Goal: Task Accomplishment & Management: Manage account settings

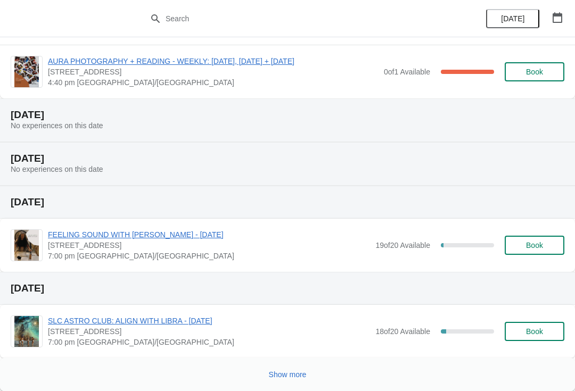
scroll to position [3270, 0]
click at [208, 230] on span "FEELING SOUND WITH [PERSON_NAME] - [DATE]" at bounding box center [209, 234] width 322 height 11
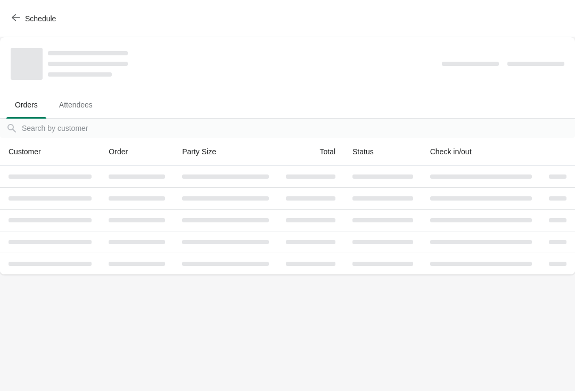
scroll to position [0, 0]
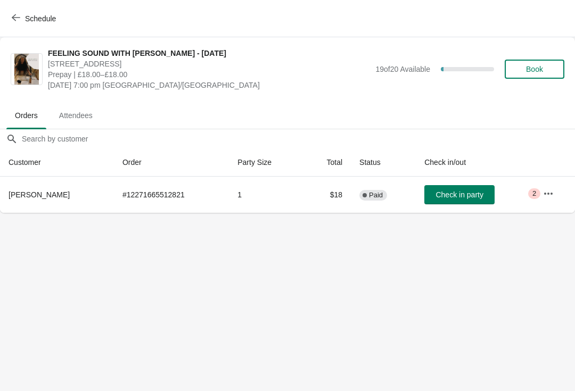
click at [548, 201] on button "button" at bounding box center [548, 193] width 19 height 19
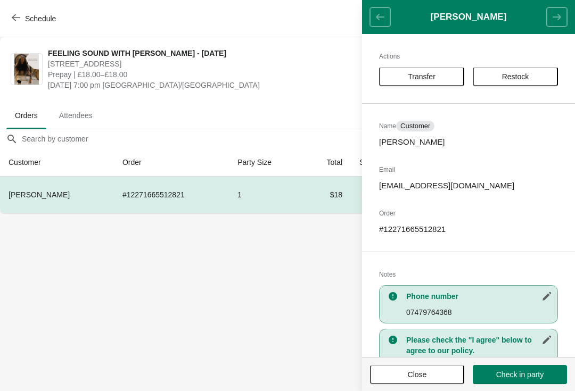
click at [442, 78] on span "Transfer" at bounding box center [422, 76] width 66 height 9
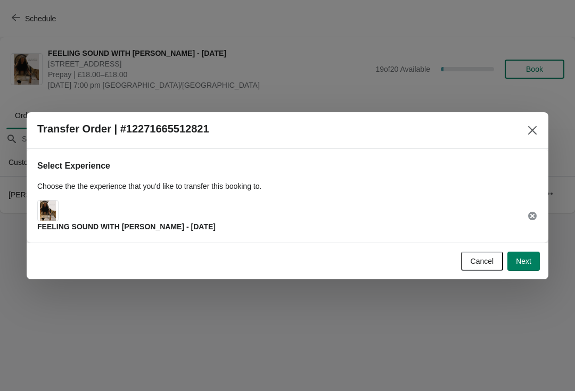
click at [528, 259] on span "Next" at bounding box center [523, 261] width 15 height 9
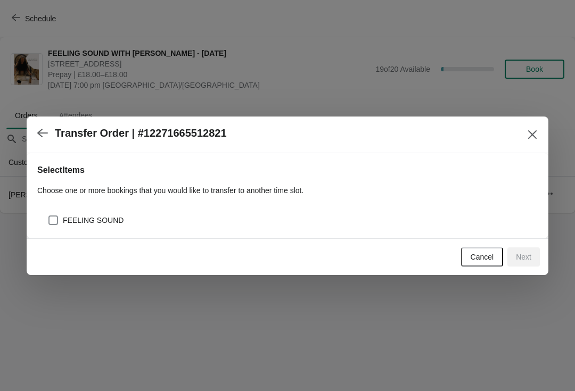
click at [424, 220] on div "FEELING SOUND" at bounding box center [293, 220] width 490 height 15
click at [82, 215] on span "FEELING SOUND" at bounding box center [93, 220] width 61 height 11
click at [49, 216] on input "FEELING SOUND" at bounding box center [48, 216] width 1 height 1
checkbox input "true"
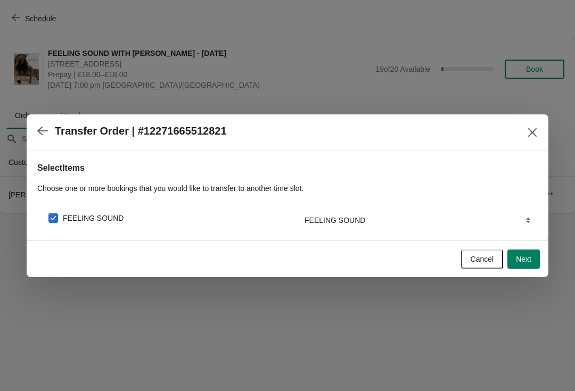
click at [526, 260] on span "Next" at bounding box center [523, 259] width 15 height 9
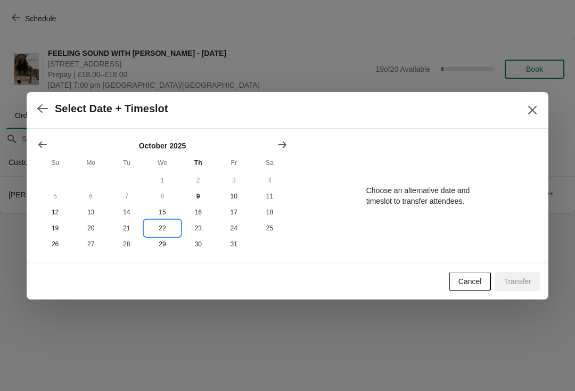
click at [168, 228] on button "22" at bounding box center [162, 228] width 36 height 16
click at [159, 206] on button "15" at bounding box center [162, 212] width 36 height 16
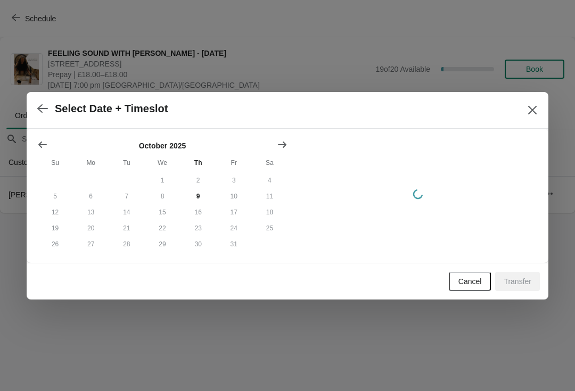
click at [163, 222] on button "22" at bounding box center [162, 228] width 36 height 16
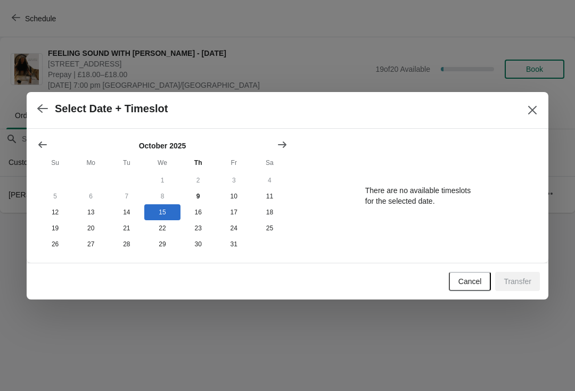
click at [534, 92] on div "Select Date + Timeslot" at bounding box center [288, 110] width 522 height 37
click at [536, 105] on icon "Close" at bounding box center [532, 110] width 11 height 11
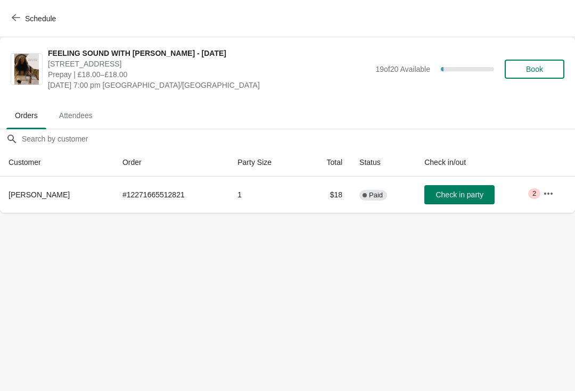
click at [547, 193] on icon "button" at bounding box center [548, 193] width 11 height 11
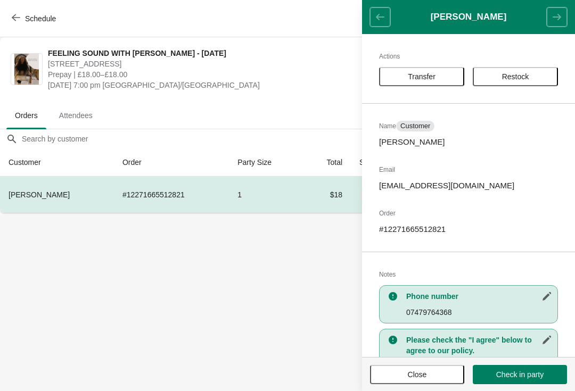
click at [529, 79] on span "Restock" at bounding box center [515, 76] width 27 height 9
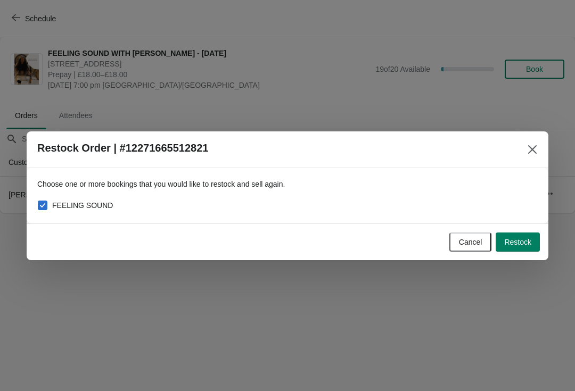
click at [522, 242] on span "Restock" at bounding box center [517, 242] width 27 height 9
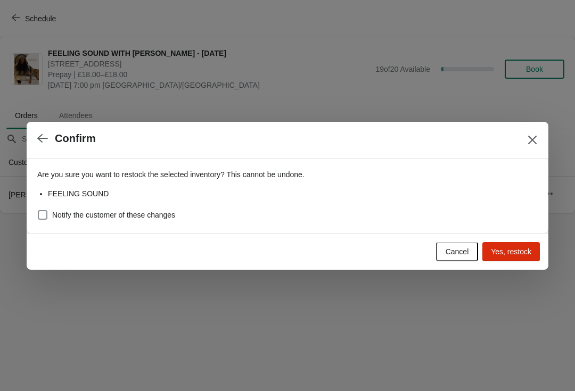
click at [316, 204] on div "Are you sure you want to restock the selected inventory? This cannot be undone.…" at bounding box center [287, 192] width 500 height 62
click at [80, 210] on span "Notify the customer of these changes" at bounding box center [113, 215] width 123 height 11
click at [38, 210] on input "Notify the customer of these changes" at bounding box center [38, 210] width 1 height 1
checkbox input "true"
click at [512, 240] on div "Cancel Yes, restock" at bounding box center [285, 249] width 509 height 23
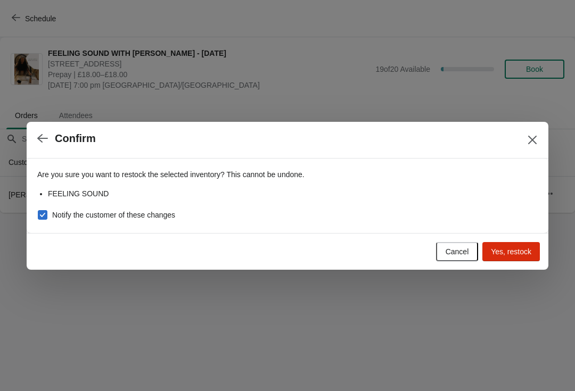
click at [509, 253] on span "Yes, restock" at bounding box center [511, 252] width 40 height 9
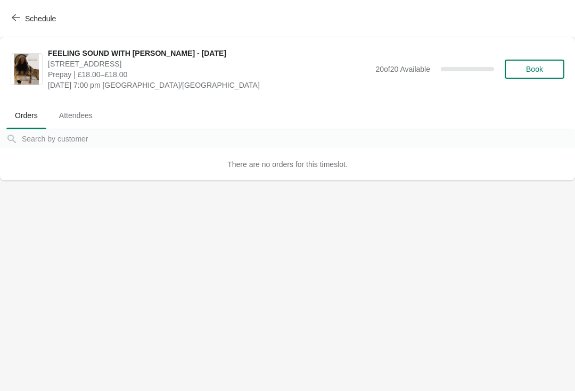
click at [22, 15] on span "Schedule" at bounding box center [35, 18] width 42 height 10
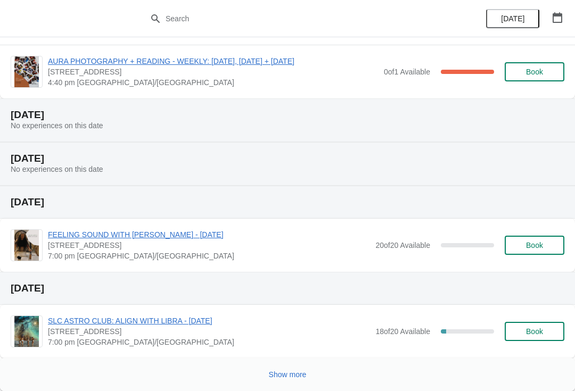
scroll to position [3270, 0]
click at [283, 375] on span "Show more" at bounding box center [288, 375] width 38 height 9
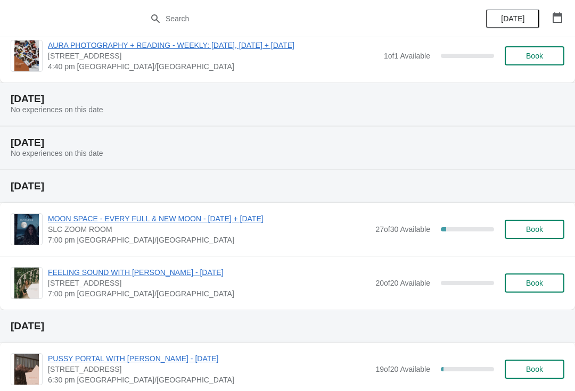
scroll to position [6437, 0]
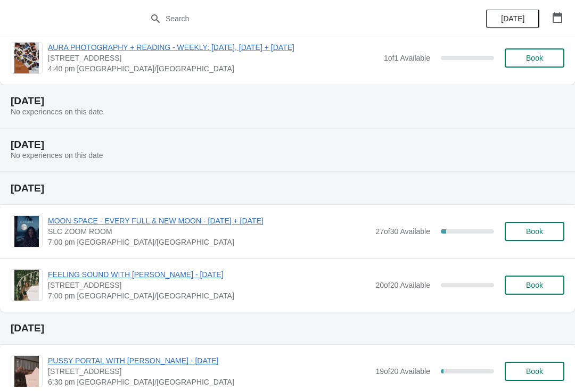
click at [534, 293] on button "Book" at bounding box center [535, 285] width 60 height 19
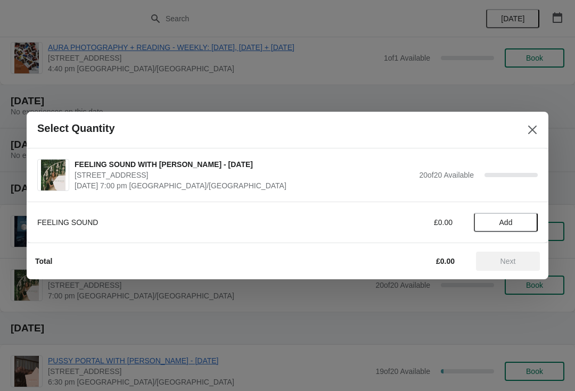
click at [507, 220] on span "Add" at bounding box center [505, 222] width 13 height 9
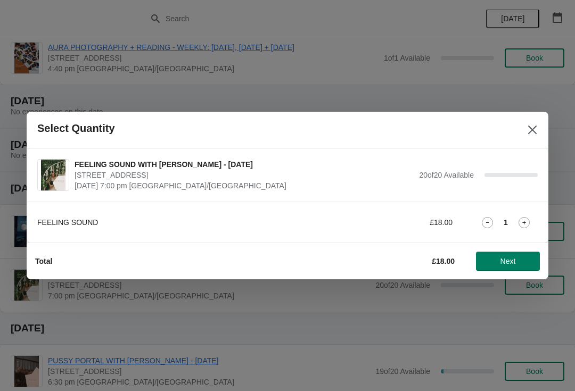
click at [502, 263] on span "Next" at bounding box center [507, 261] width 15 height 9
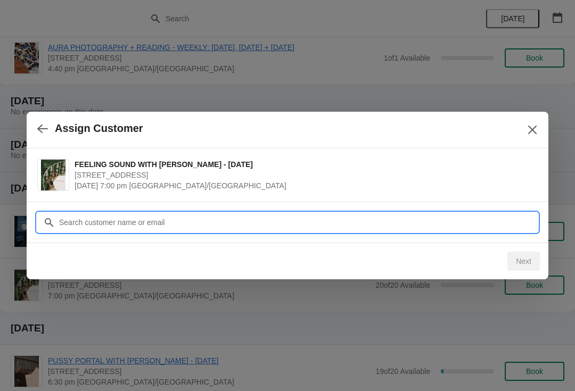
click at [381, 217] on input "Customer" at bounding box center [298, 222] width 479 height 19
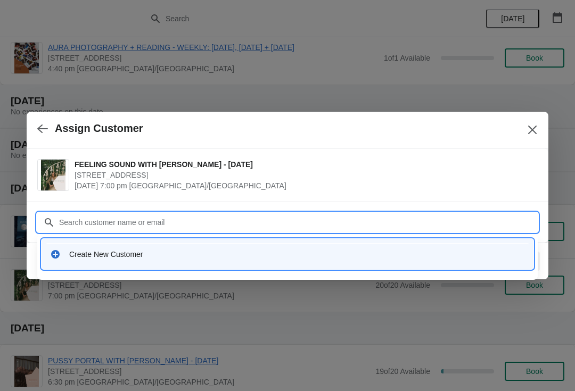
click at [54, 258] on icon at bounding box center [55, 254] width 9 height 9
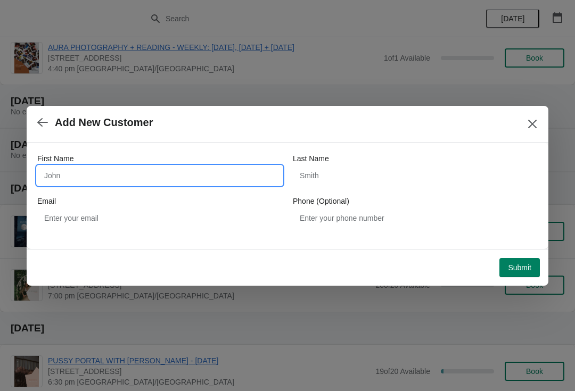
click at [151, 174] on input "First Name" at bounding box center [159, 175] width 245 height 19
type input "Julia"
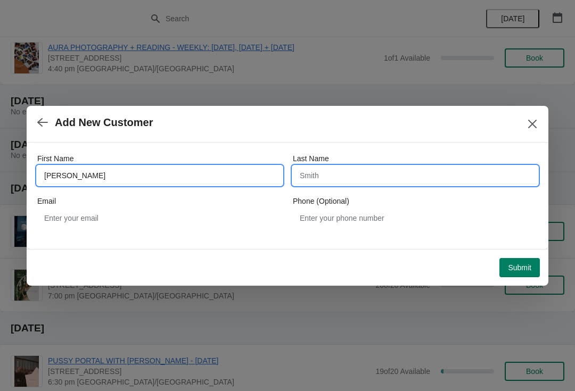
click at [354, 175] on input "Last Name" at bounding box center [415, 175] width 245 height 19
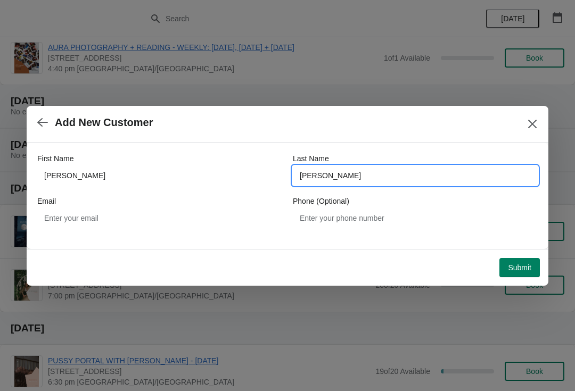
type input "Goldfarb"
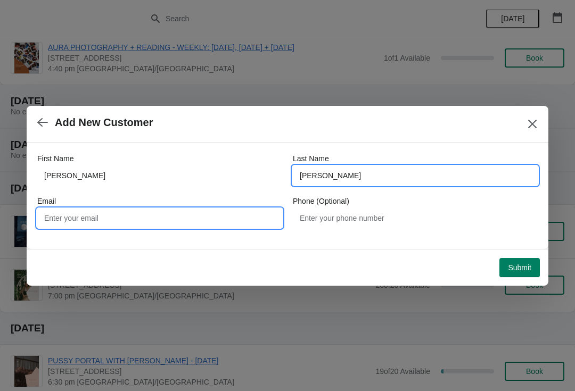
click at [194, 213] on input "Email" at bounding box center [159, 218] width 245 height 19
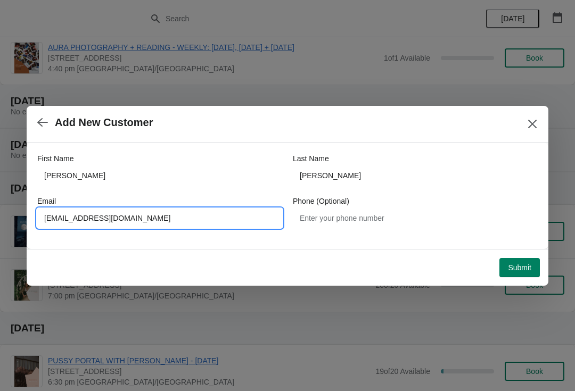
type input "Juliagldfrb@yahoo.com"
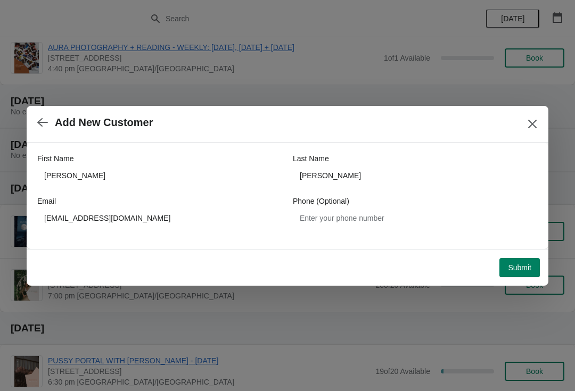
click at [513, 269] on span "Submit" at bounding box center [519, 268] width 23 height 9
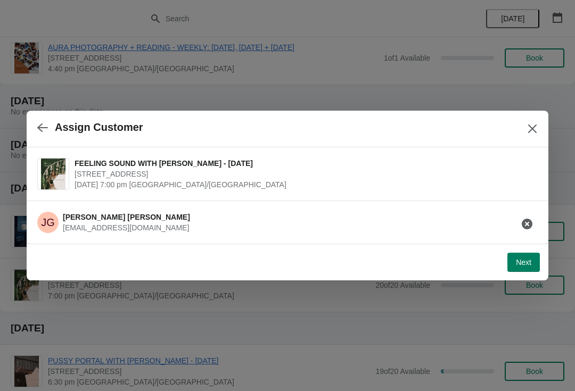
click at [527, 264] on span "Next" at bounding box center [523, 262] width 15 height 9
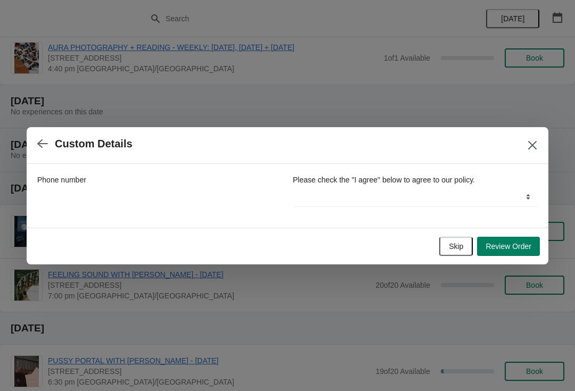
click at [517, 245] on span "Review Order" at bounding box center [509, 246] width 46 height 9
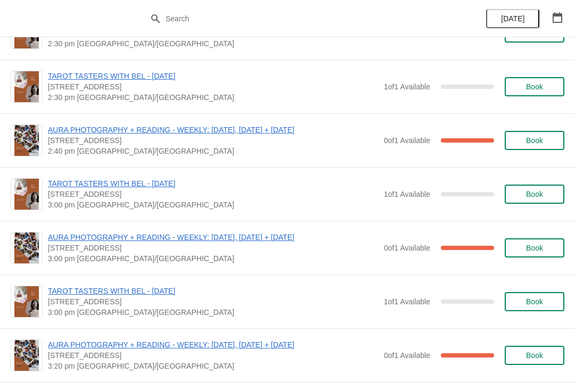
scroll to position [393, 0]
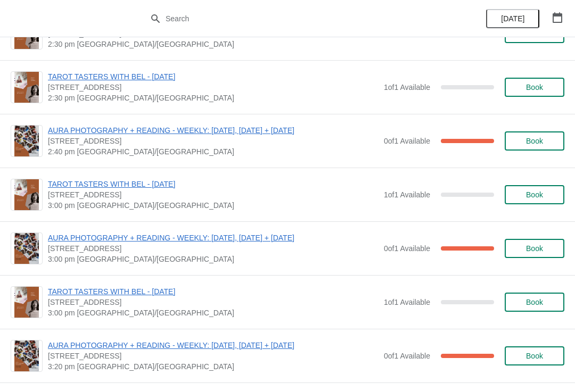
click at [252, 226] on div "AURA PHOTOGRAPHY + READING - WEEKLY: [DATE], [DATE] + [DATE] [STREET_ADDRESS] 3…" at bounding box center [287, 248] width 575 height 54
click at [258, 240] on span "AURA PHOTOGRAPHY + READING - WEEKLY: [DATE], [DATE] + [DATE]" at bounding box center [213, 238] width 331 height 11
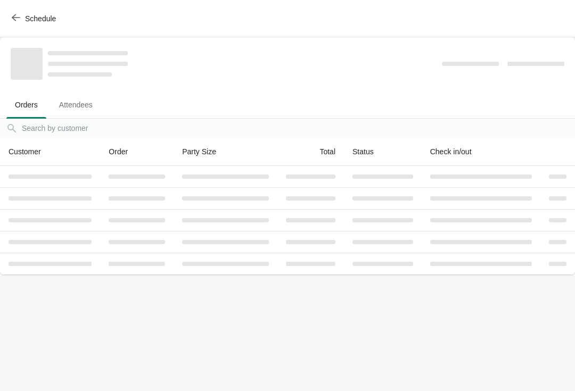
scroll to position [0, 0]
click at [35, 26] on button "Schedule" at bounding box center [34, 18] width 59 height 19
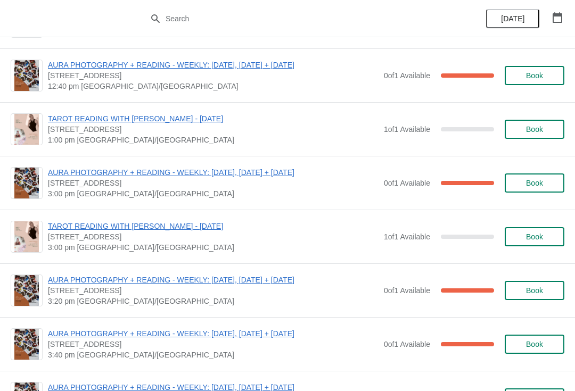
scroll to position [1680, 0]
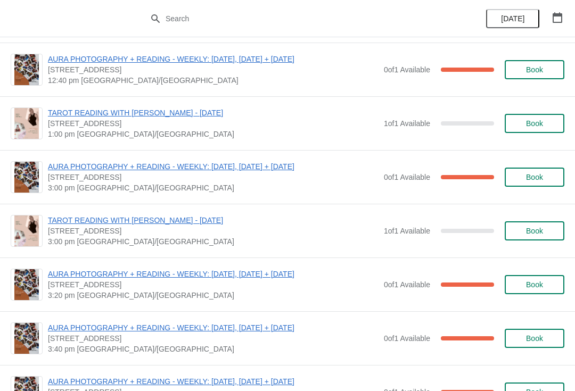
click at [282, 163] on span "AURA PHOTOGRAPHY + READING - WEEKLY: [DATE], [DATE] + [DATE]" at bounding box center [213, 166] width 331 height 11
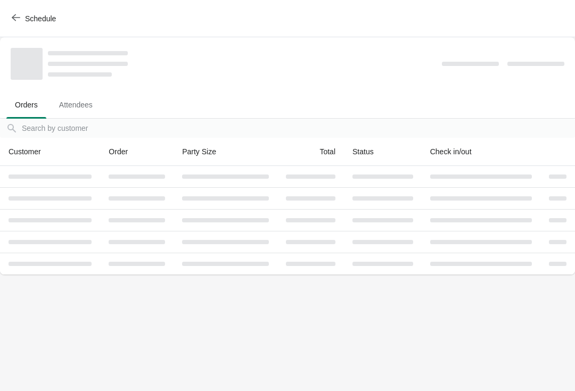
scroll to position [0, 0]
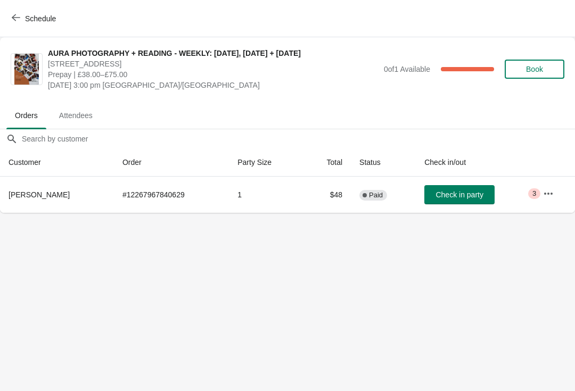
click at [24, 26] on button "Schedule" at bounding box center [34, 18] width 59 height 19
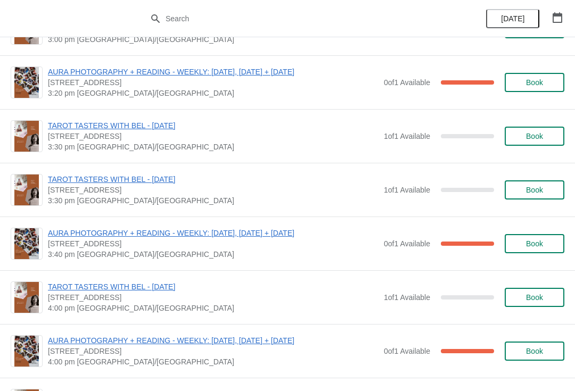
scroll to position [676, 0]
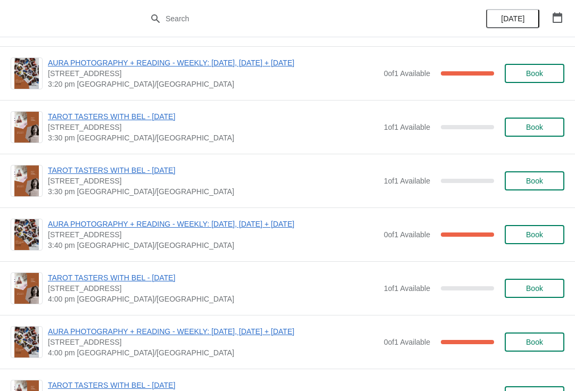
click at [560, 13] on icon "button" at bounding box center [557, 17] width 11 height 11
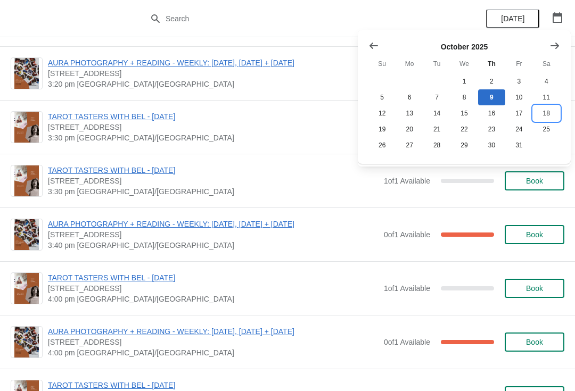
click at [550, 112] on button "18" at bounding box center [546, 113] width 27 height 16
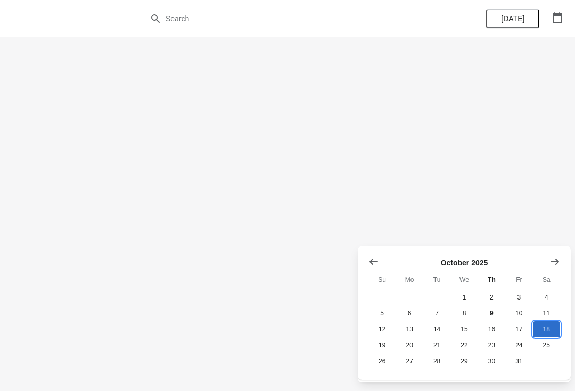
scroll to position [0, 0]
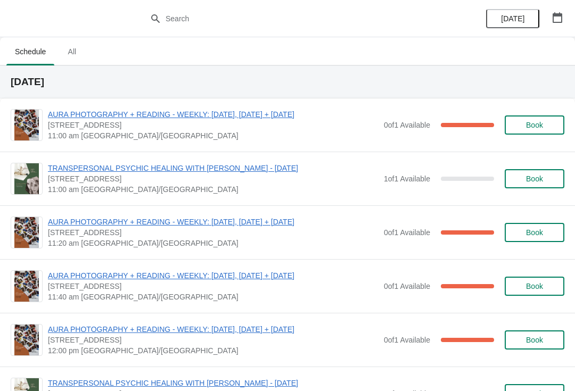
click at [468, 136] on div "AURA PHOTOGRAPHY + READING - WEEKLY: FRIDAY, SATURDAY + SUNDAY 74 Broadway Mark…" at bounding box center [306, 125] width 516 height 32
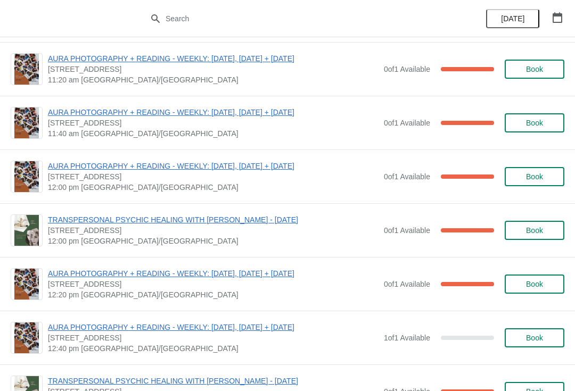
scroll to position [178, 0]
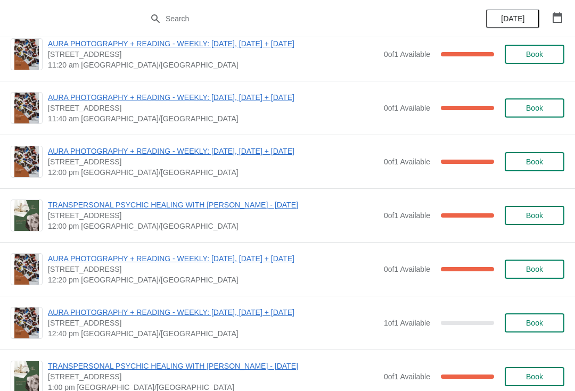
click at [244, 206] on span "TRANSPERSONAL PSYCHIC HEALING WITH VALENTINA - 18TH OCTOBER" at bounding box center [213, 205] width 331 height 11
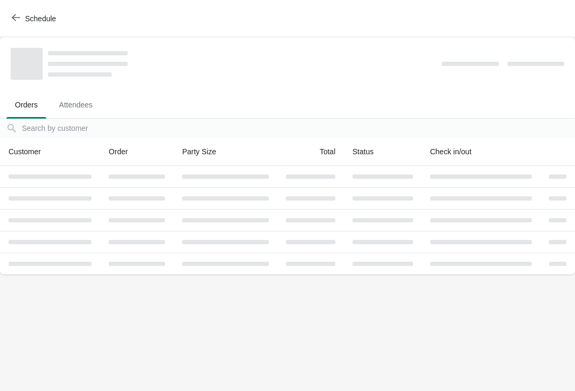
scroll to position [0, 0]
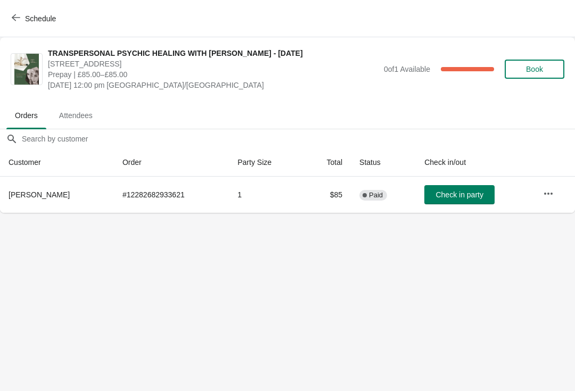
click at [31, 19] on span "Schedule" at bounding box center [40, 18] width 31 height 9
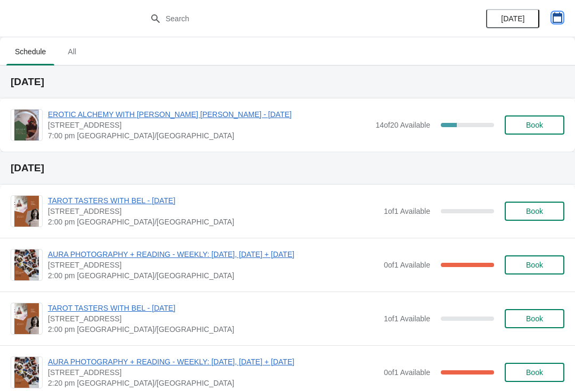
click at [560, 17] on icon "button" at bounding box center [557, 17] width 11 height 11
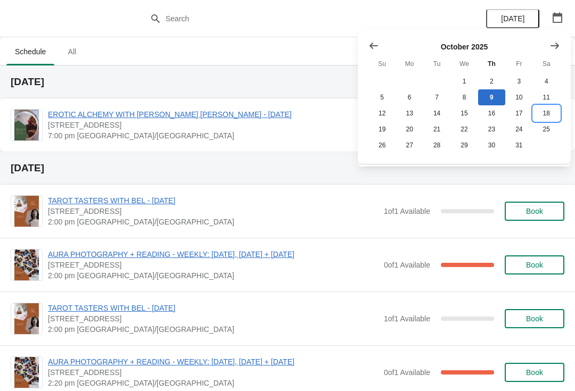
click at [547, 113] on button "18" at bounding box center [546, 113] width 27 height 16
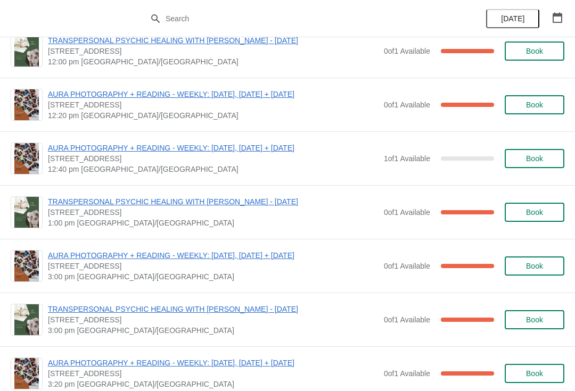
scroll to position [343, 0]
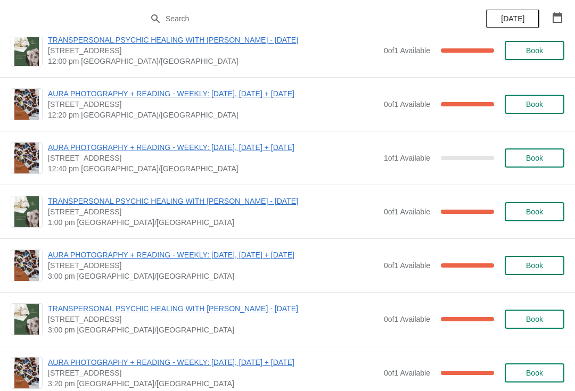
click at [286, 202] on span "TRANSPERSONAL PSYCHIC HEALING WITH VALENTINA - 18TH OCTOBER" at bounding box center [213, 201] width 331 height 11
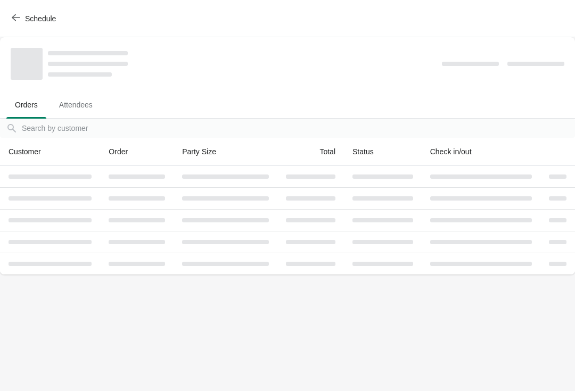
scroll to position [0, 0]
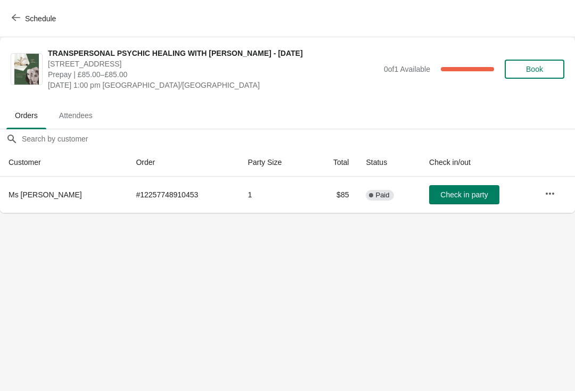
click at [546, 193] on icon "button" at bounding box center [550, 193] width 9 height 2
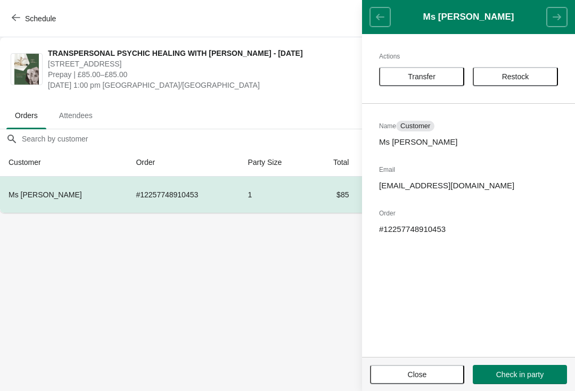
click at [523, 81] on button "Restock" at bounding box center [515, 76] width 85 height 19
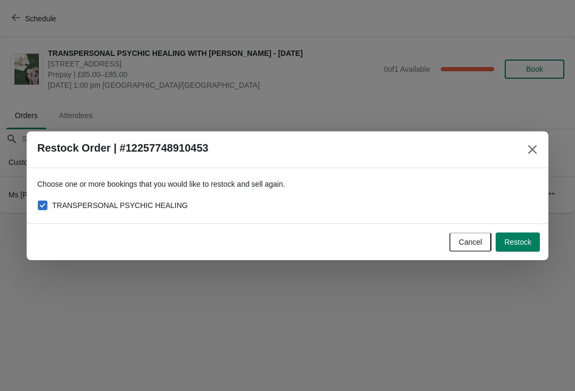
click at [531, 233] on button "Restock" at bounding box center [518, 242] width 44 height 19
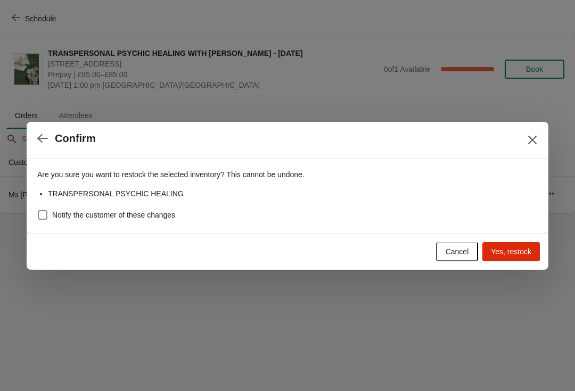
click at [206, 214] on div "Notify the customer of these changes" at bounding box center [287, 215] width 500 height 15
click at [127, 210] on span "Notify the customer of these changes" at bounding box center [113, 215] width 123 height 11
click at [38, 210] on input "Notify the customer of these changes" at bounding box center [38, 210] width 1 height 1
checkbox input "true"
click at [516, 256] on span "Yes, restock" at bounding box center [511, 252] width 40 height 9
